Goal: Information Seeking & Learning: Find specific fact

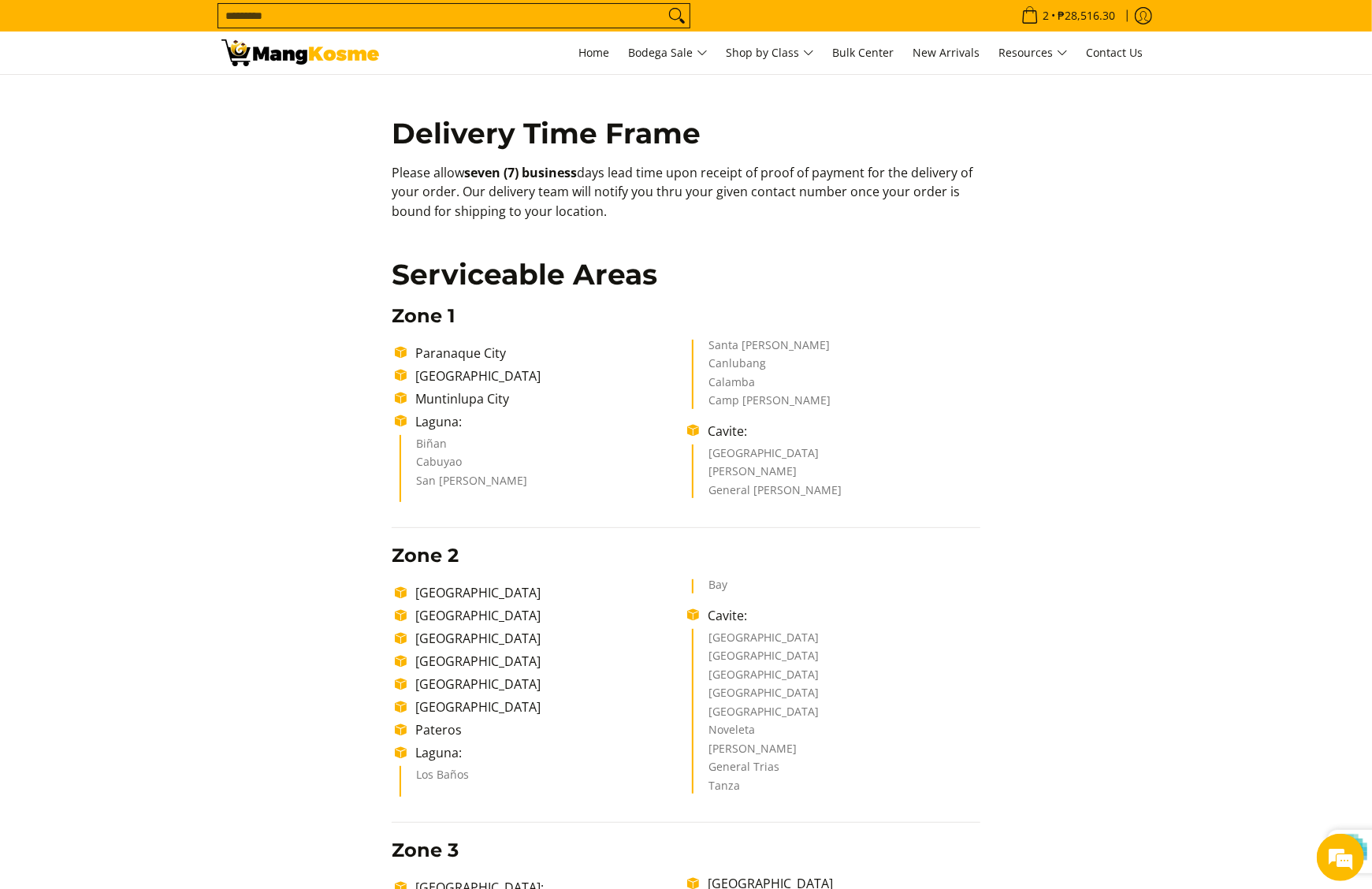
scroll to position [1260, 0]
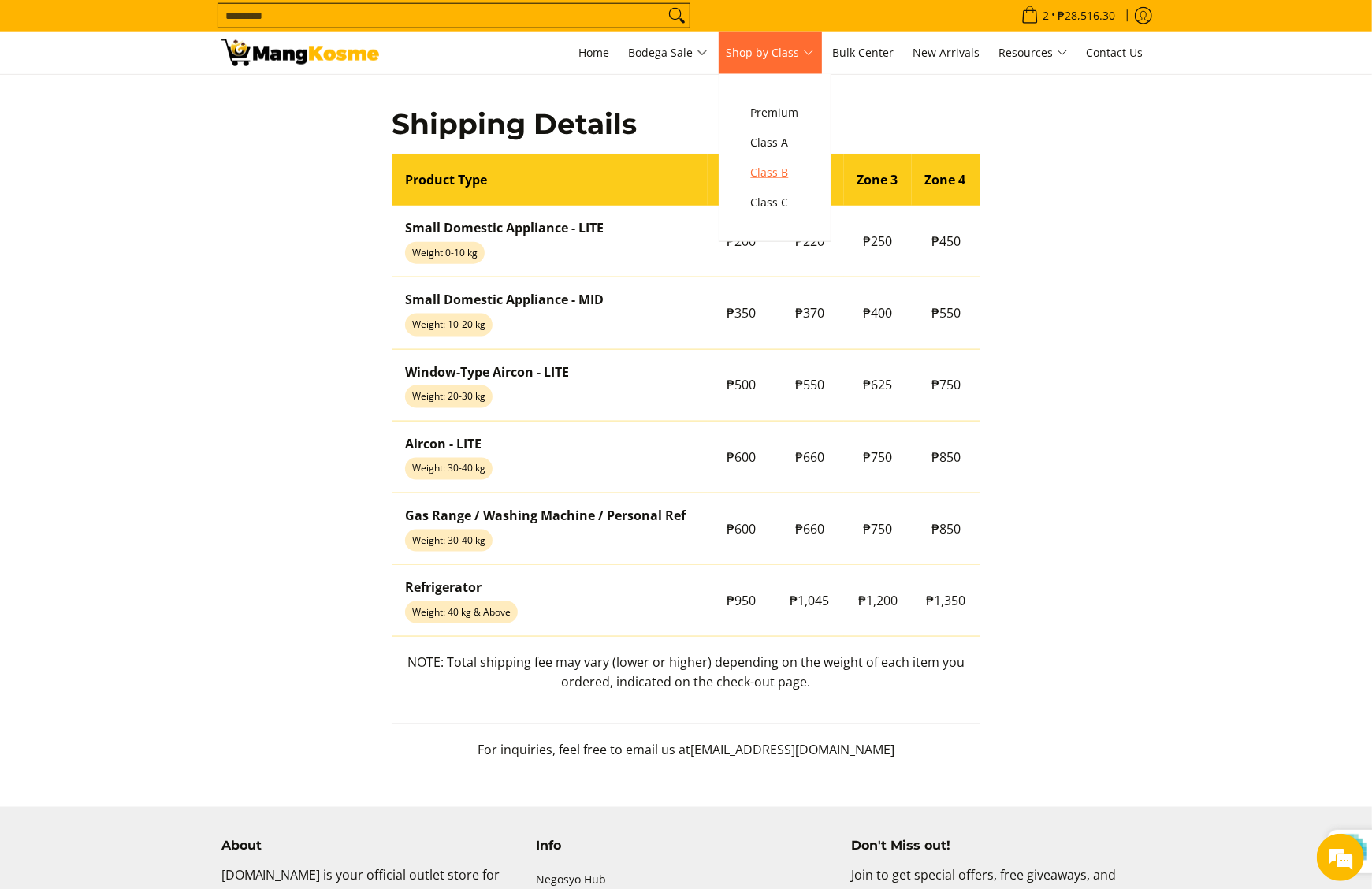
click at [785, 163] on span "Class B" at bounding box center [775, 172] width 48 height 20
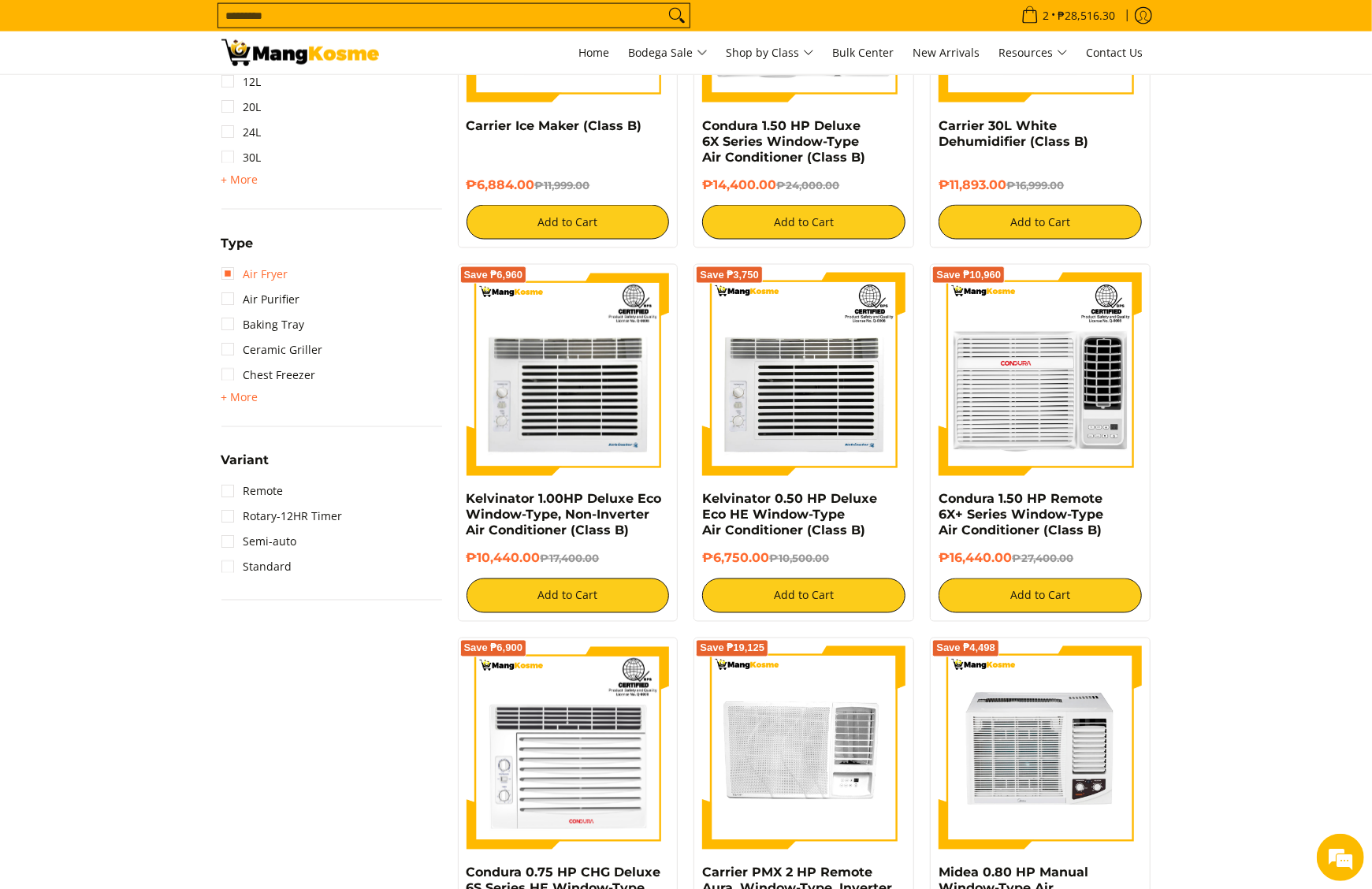
scroll to position [1324, 0]
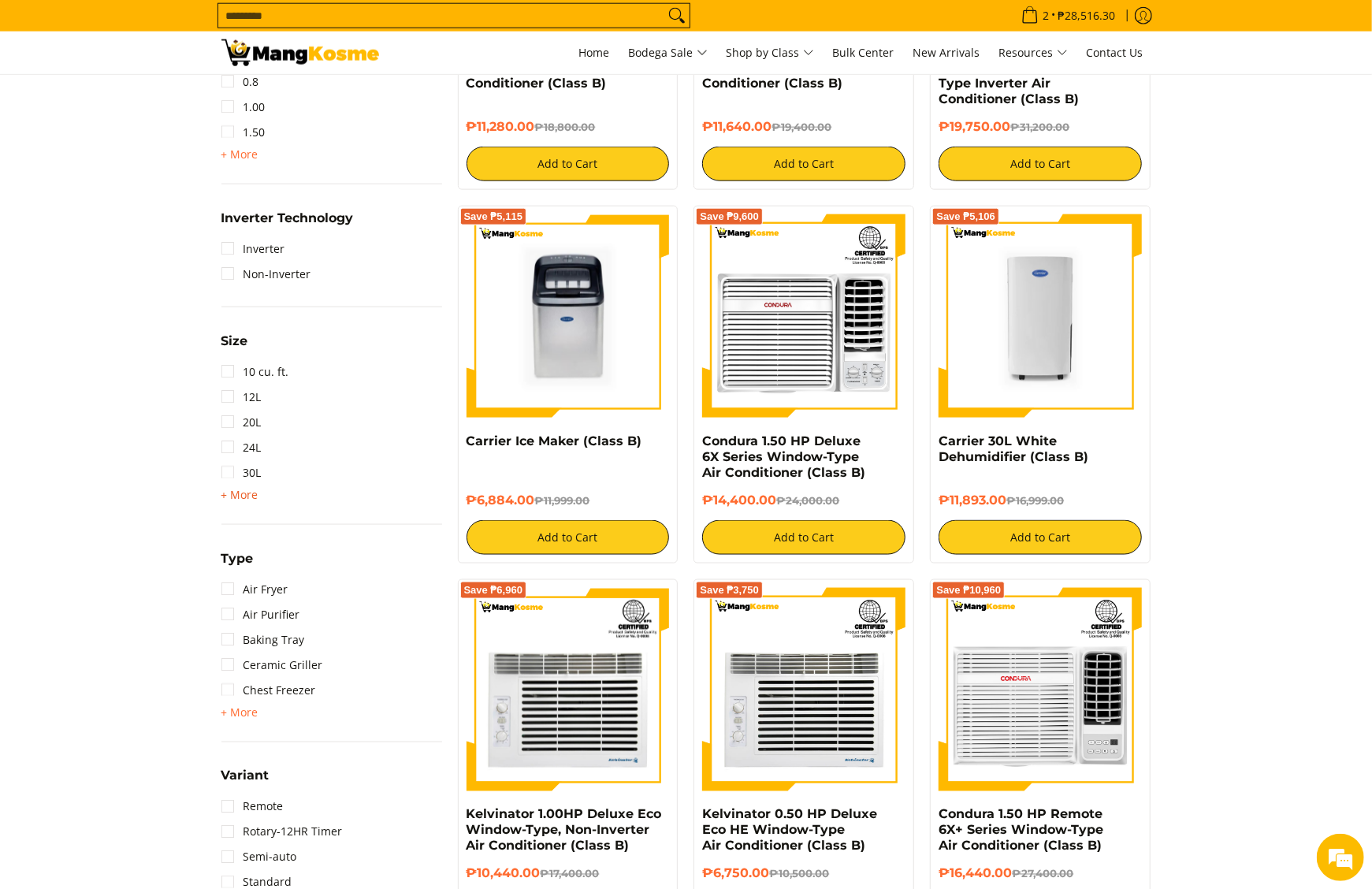
click at [237, 492] on span "+ More" at bounding box center [240, 494] width 37 height 12
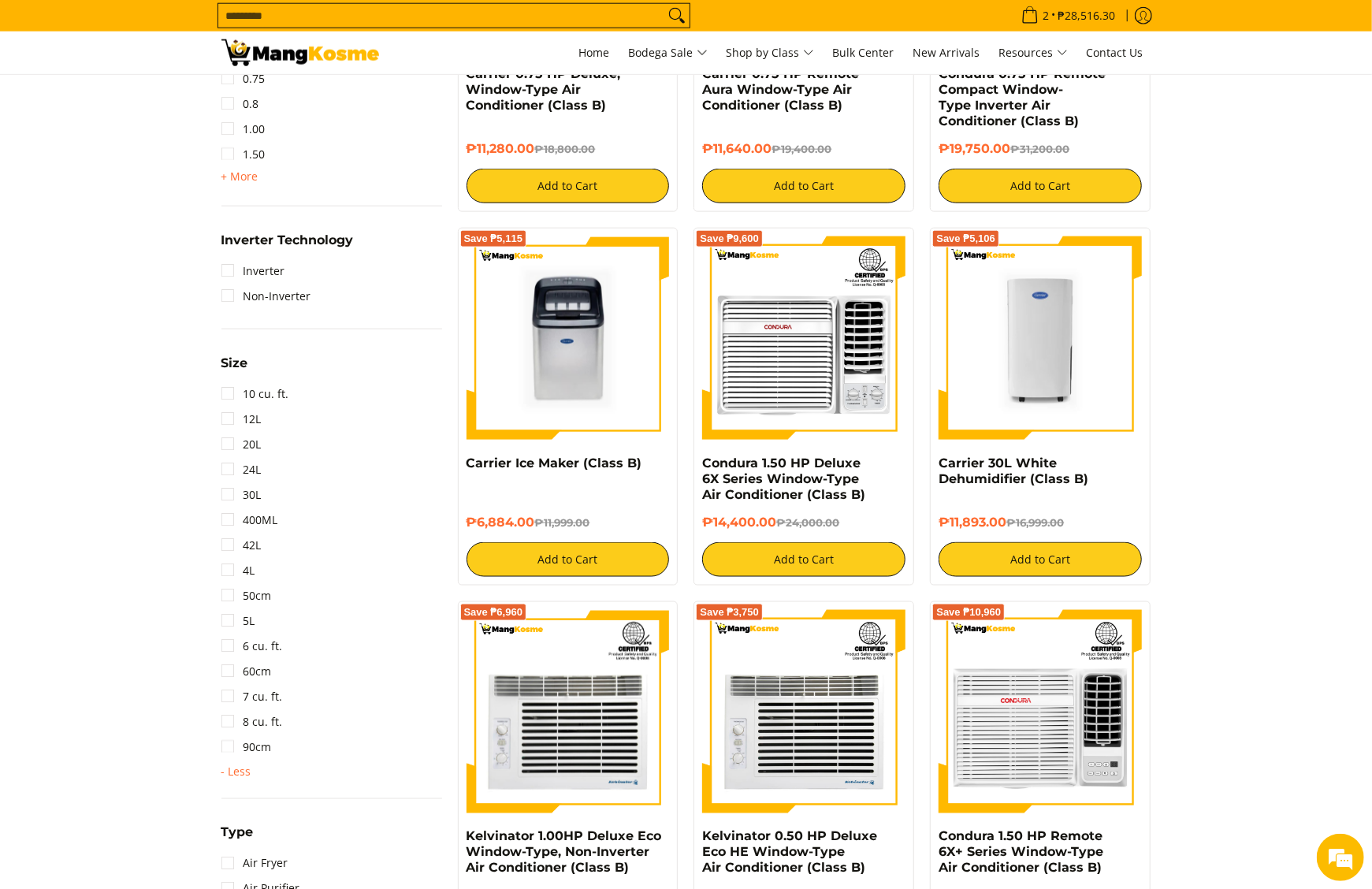
scroll to position [1009, 0]
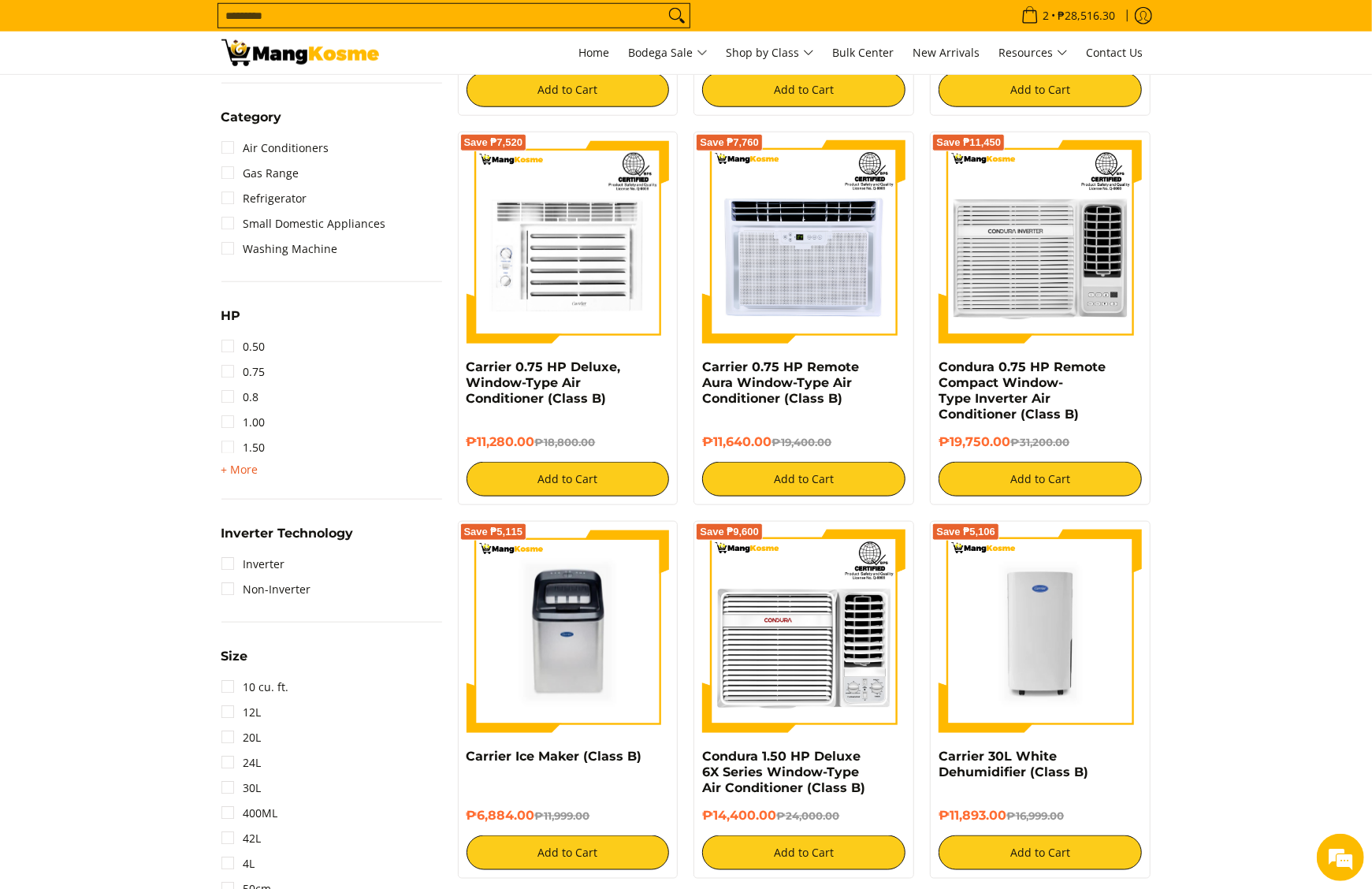
click at [237, 464] on span "+ More" at bounding box center [240, 469] width 37 height 12
click at [262, 473] on link "2.00" at bounding box center [244, 472] width 44 height 25
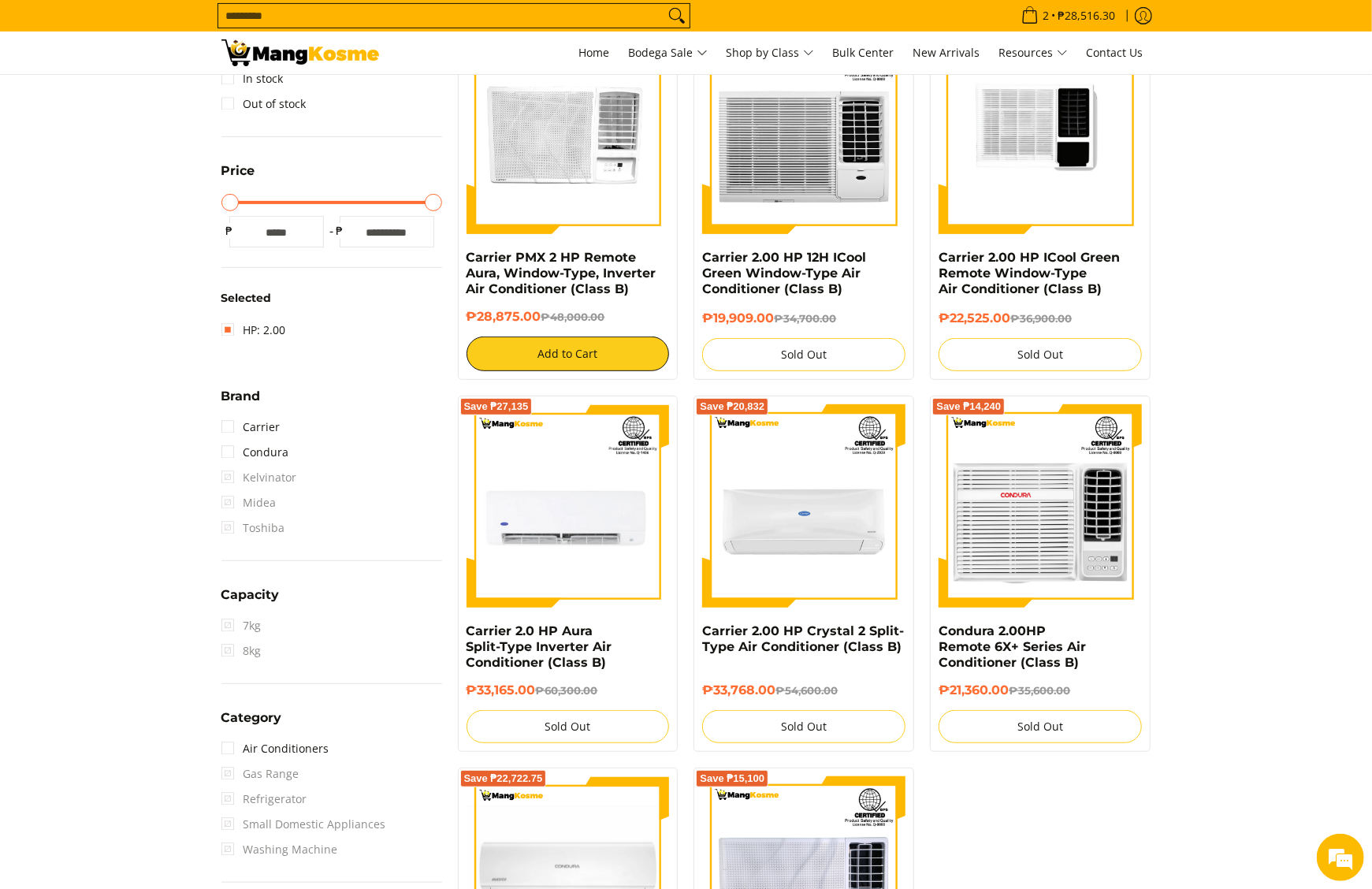
scroll to position [222, 0]
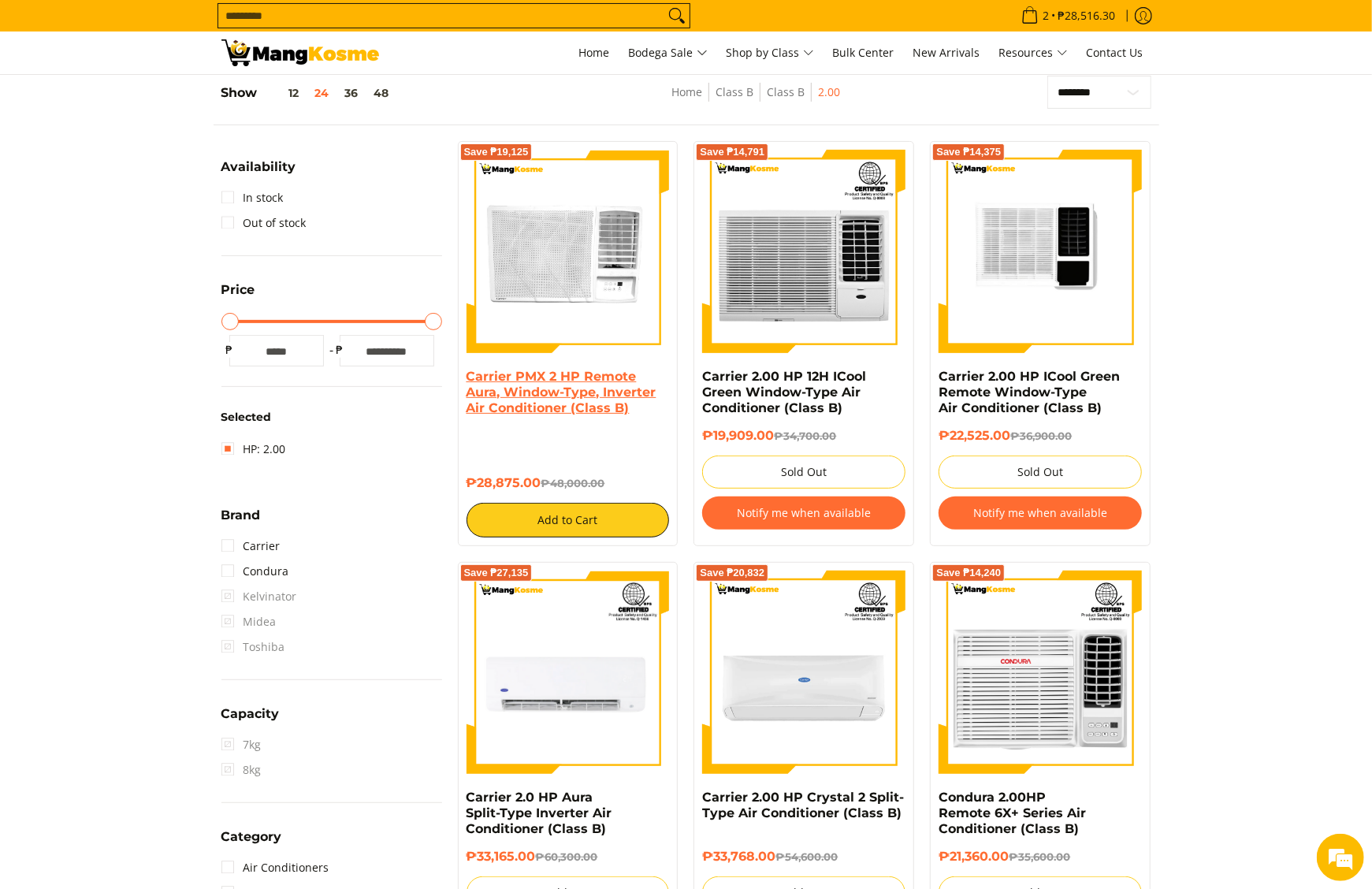
click at [549, 382] on link "Carrier PMX 2 HP Remote Aura, Window-Type, Inverter Air Conditioner (Class B)" at bounding box center [561, 391] width 189 height 47
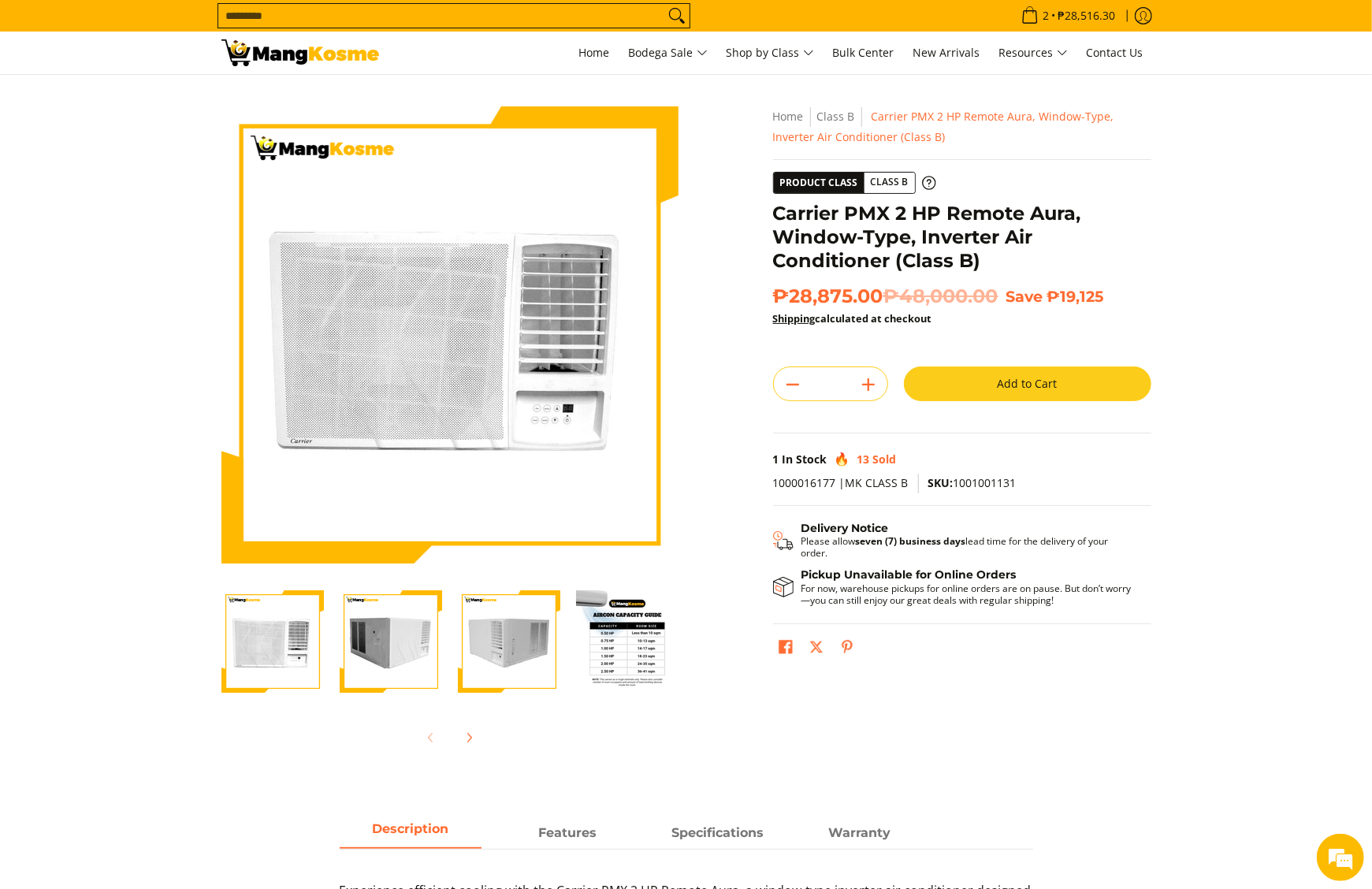
click at [802, 487] on span "1000016177 |MK CLASS B" at bounding box center [841, 483] width 135 height 15
click at [998, 491] on p "1000016177 |MK CLASS B SKU: 1001001131" at bounding box center [962, 489] width 378 height 32
click at [998, 485] on span "SKU: 1001001131" at bounding box center [972, 483] width 89 height 15
copy span "1001001131"
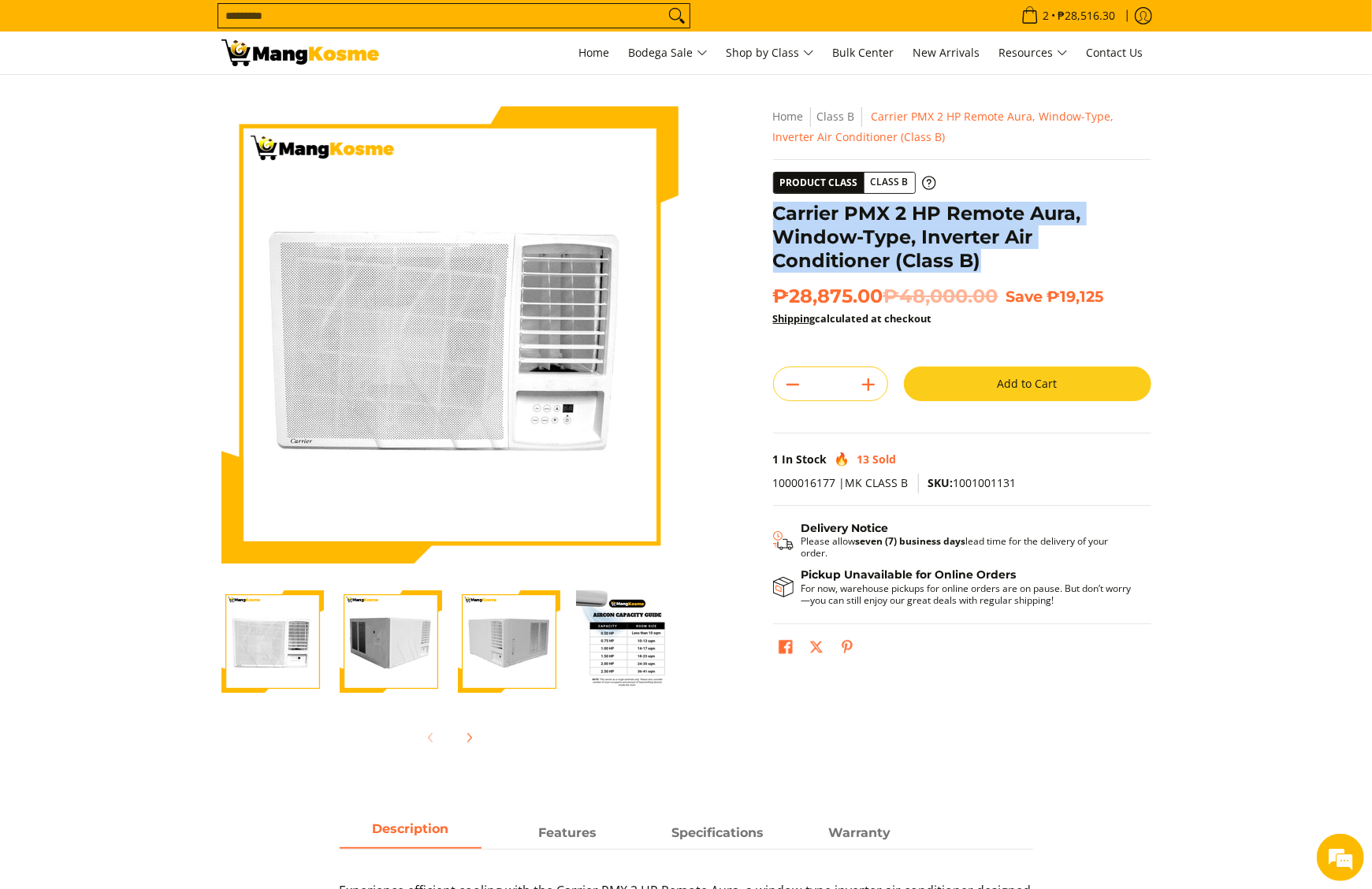
drag, startPoint x: 1036, startPoint y: 263, endPoint x: 775, endPoint y: 212, distance: 265.9
click at [775, 212] on h1 "Carrier PMX 2 HP Remote Aura, Window-Type, Inverter Air Conditioner (Class B)" at bounding box center [962, 237] width 378 height 70
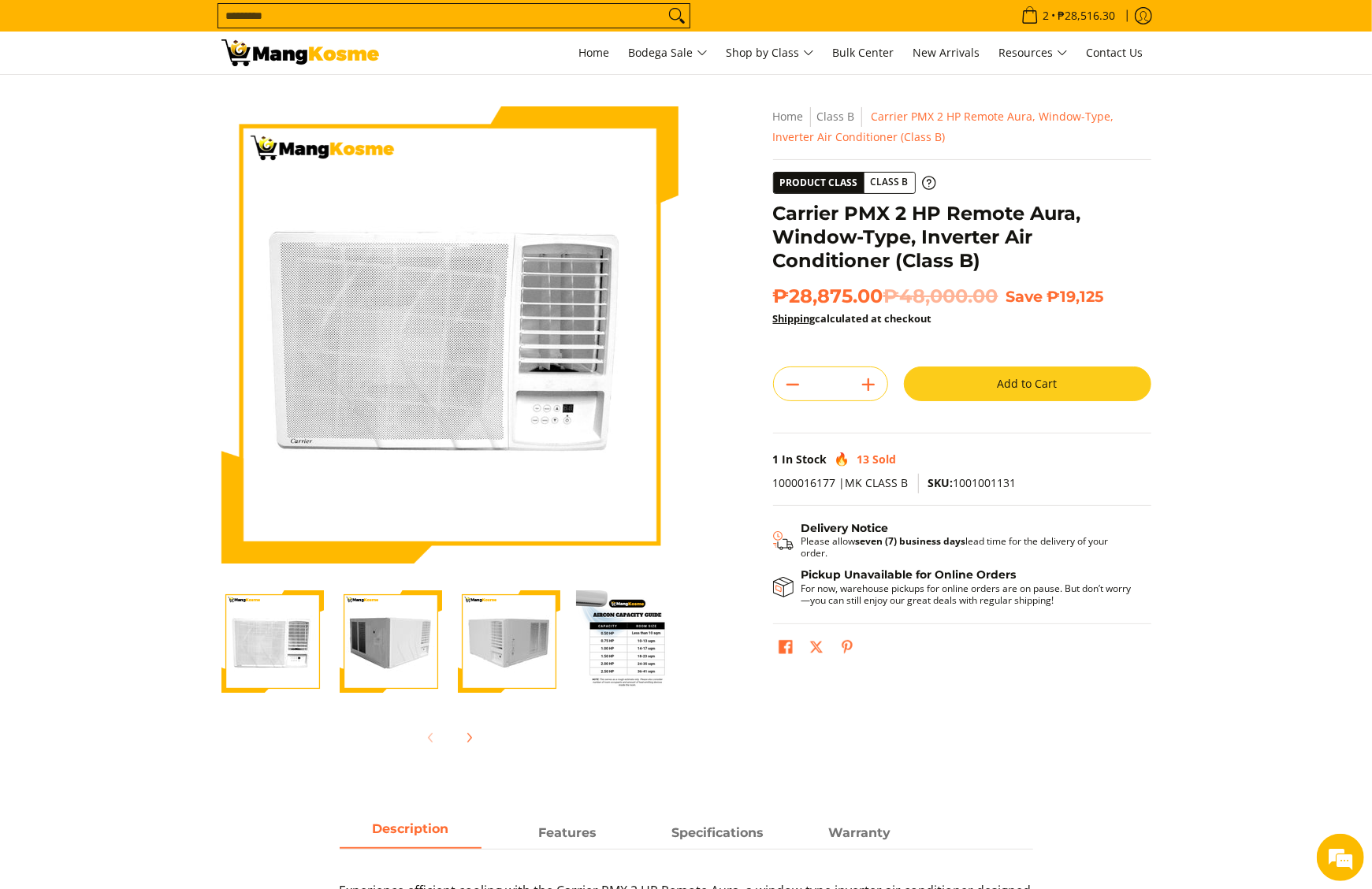
click at [839, 750] on div "Skip to Main Content Enable zoom Disable zoom Enable zoom Disable zoom Enable z…" at bounding box center [686, 443] width 945 height 672
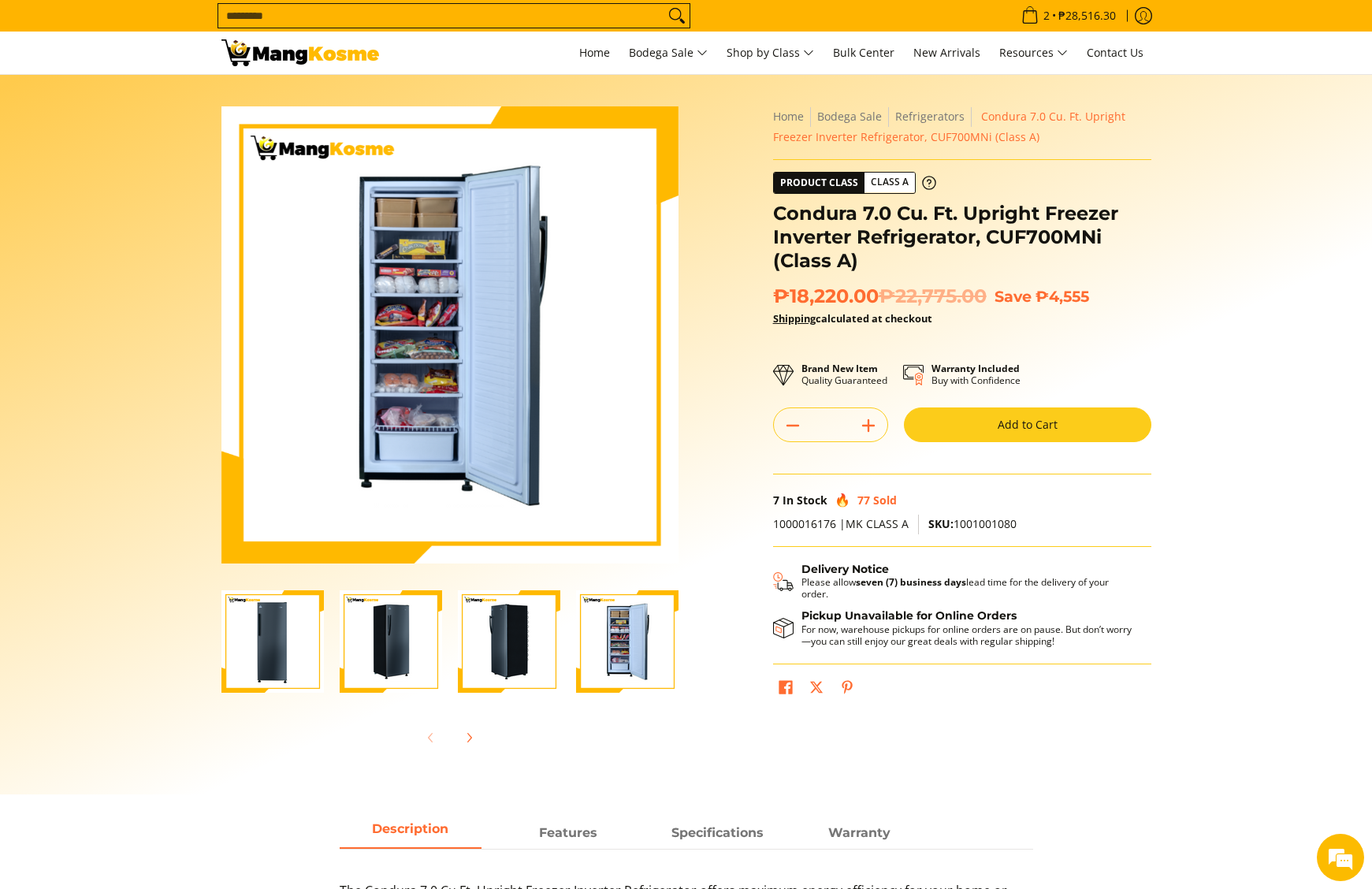
click at [600, 1] on form "Search..." at bounding box center [453, 15] width 473 height 31
click at [593, 19] on input "Search..." at bounding box center [441, 15] width 446 height 24
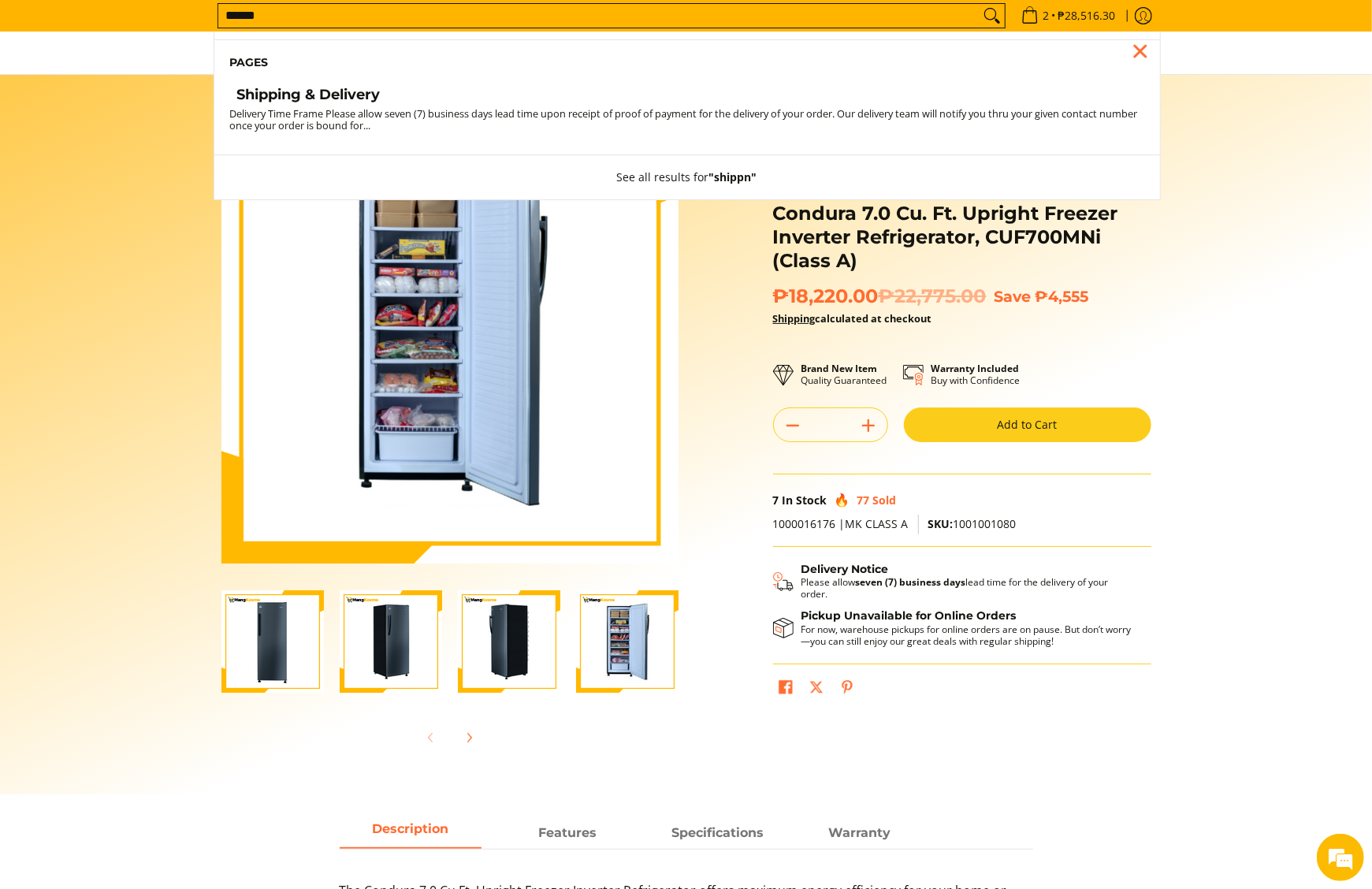
type input "******"
click at [565, 91] on link "Shipping & Delivery" at bounding box center [687, 96] width 914 height 22
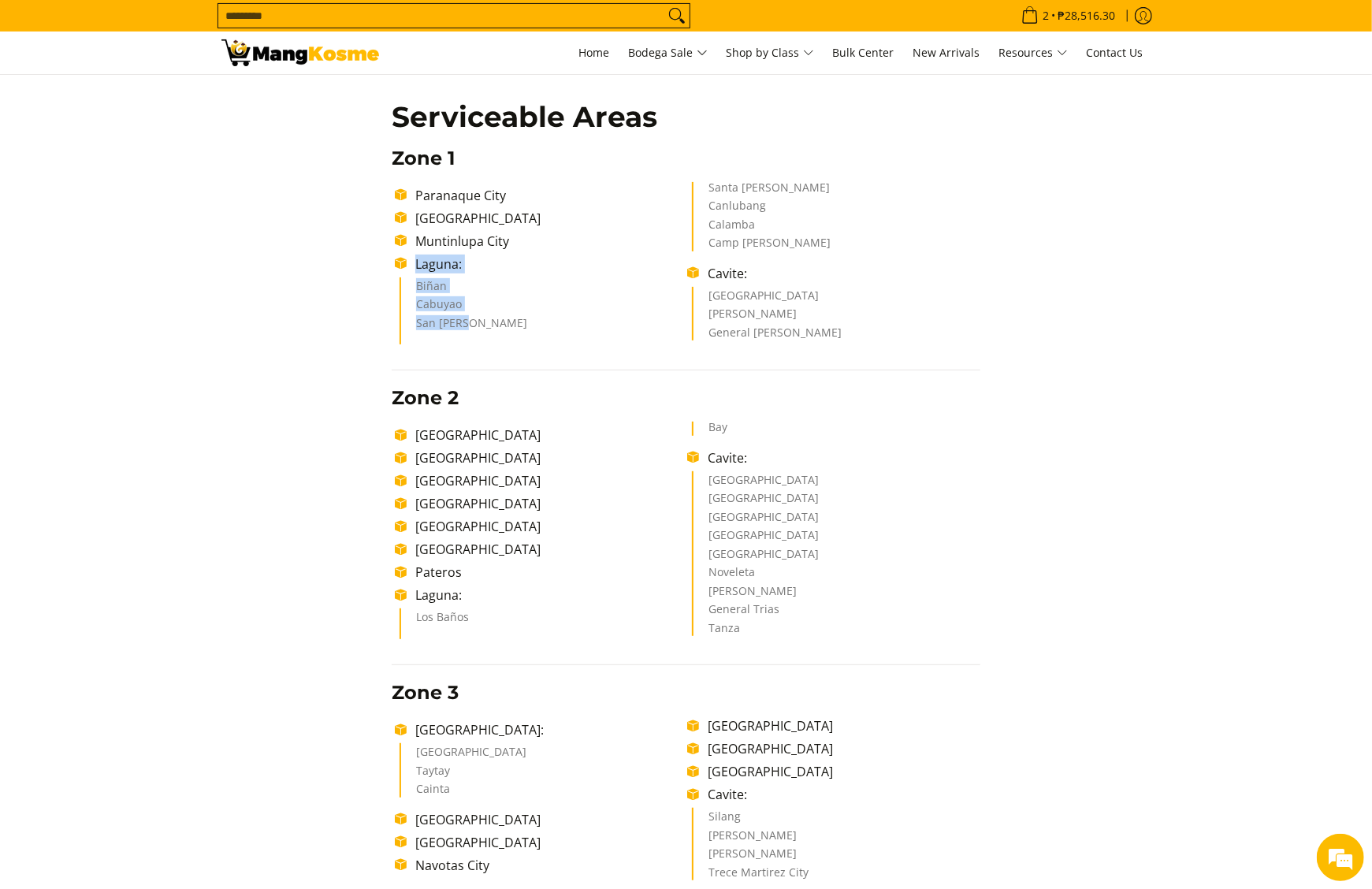
drag, startPoint x: 417, startPoint y: 262, endPoint x: 474, endPoint y: 326, distance: 85.7
click at [474, 326] on ul "[GEOGRAPHIC_DATA] [GEOGRAPHIC_DATA] [GEOGRAPHIC_DATA] [GEOGRAPHIC_DATA]: Biñan …" at bounding box center [686, 263] width 588 height 163
copy ul "Laguna: Biñan Cabuyao [GEOGRAPHIC_DATA][PERSON_NAME]"
click at [967, 240] on ul "Biñan Cabuyao [GEOGRAPHIC_DATA][PERSON_NAME][PERSON_NAME] Canlubang [GEOGRAPHIC…" at bounding box center [690, 263] width 581 height 163
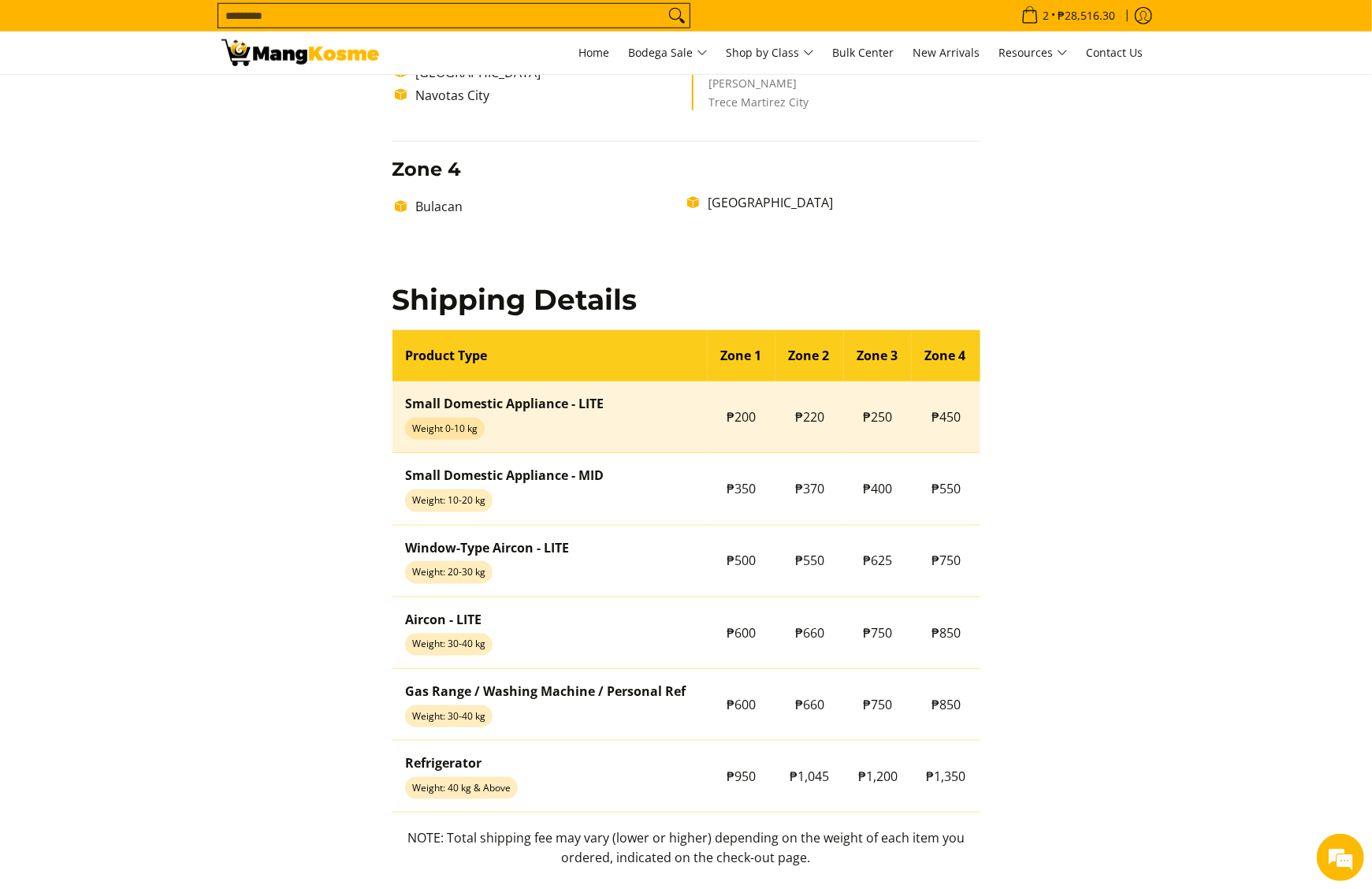
scroll to position [1103, 0]
